Goal: Task Accomplishment & Management: Complete application form

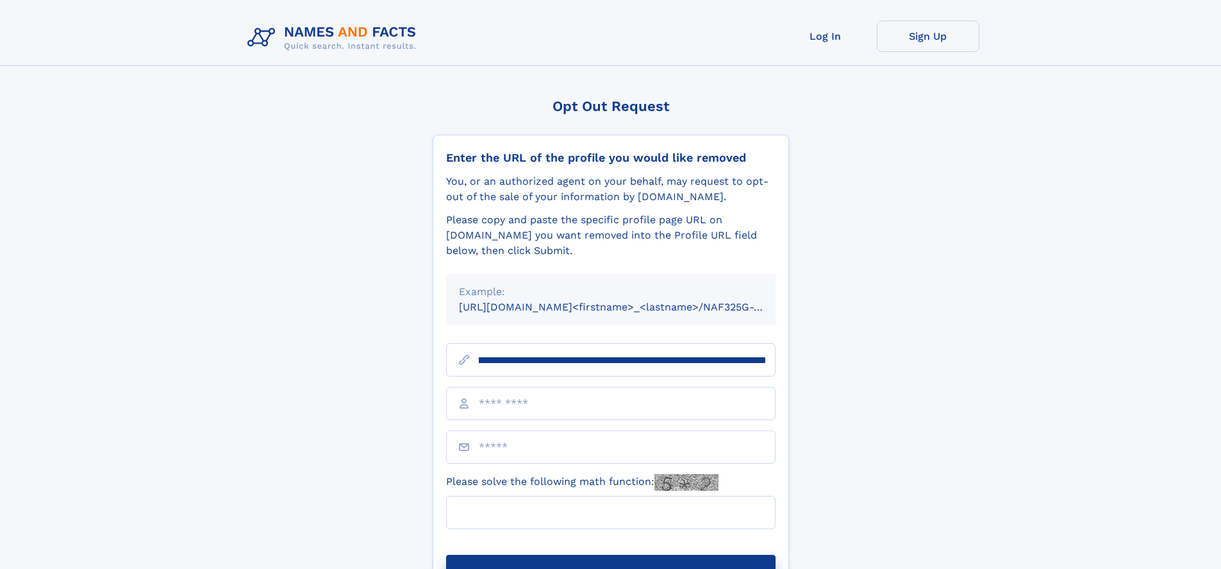
scroll to position [0, 183]
type input "**********"
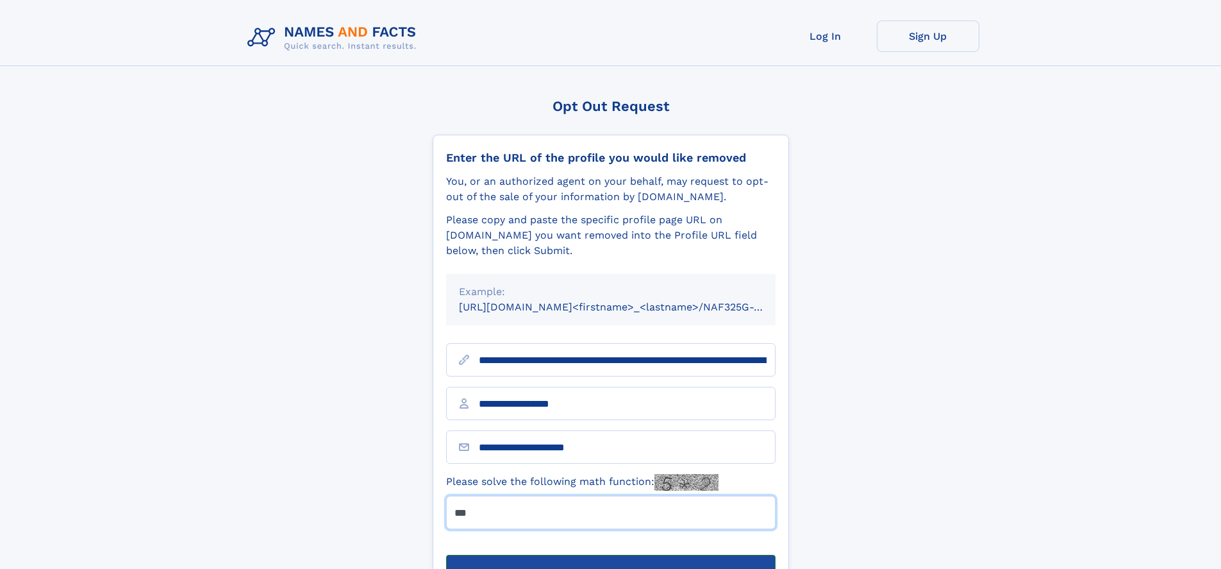
type input "***"
click at [610, 555] on button "Submit Opt Out Request" at bounding box center [611, 575] width 330 height 41
